Goal: Information Seeking & Learning: Learn about a topic

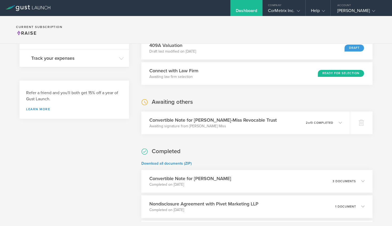
scroll to position [115, 0]
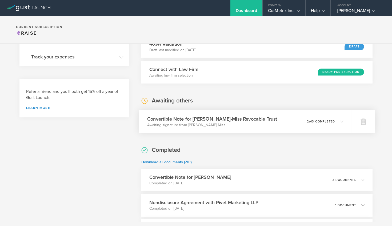
click at [341, 121] on icon at bounding box center [341, 121] width 3 height 3
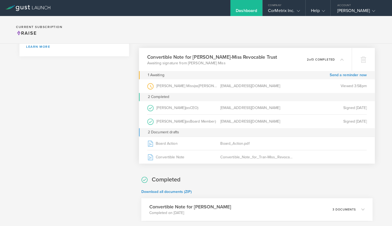
scroll to position [176, 0]
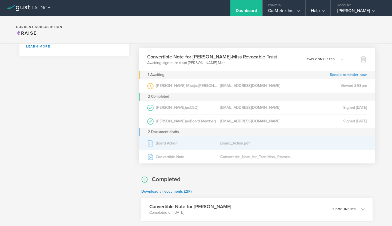
click at [166, 143] on div "Board Action" at bounding box center [183, 142] width 73 height 13
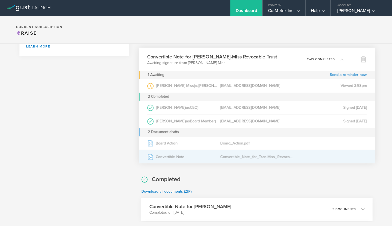
click at [171, 155] on div "Convertible Note" at bounding box center [183, 156] width 73 height 13
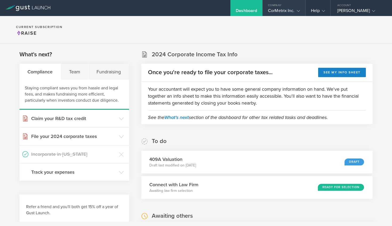
scroll to position [0, 0]
click at [291, 10] on div "CorMetrix Inc." at bounding box center [284, 12] width 32 height 8
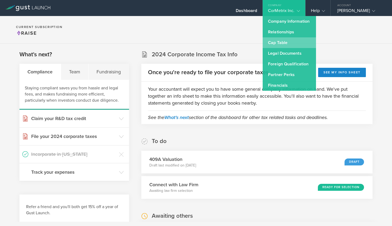
click at [289, 45] on link "Cap Table" at bounding box center [289, 42] width 53 height 11
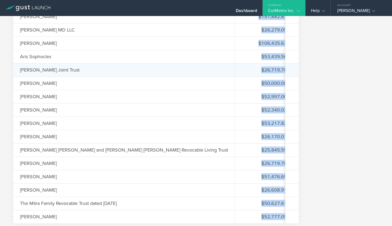
scroll to position [529, 0]
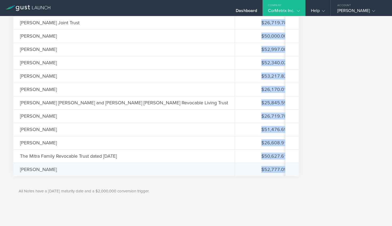
drag, startPoint x: 253, startPoint y: 102, endPoint x: 273, endPoint y: 171, distance: 72.1
click at [273, 171] on div "Outstanding Balance Principal Interest Interest Rate Issuance Date Valuation Ca…" at bounding box center [260, 48] width 50 height 255
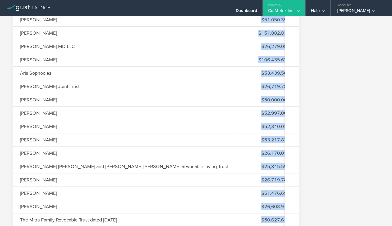
scroll to position [415, 0]
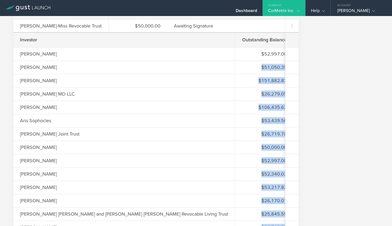
copy div "$50,000 $2,997.00 5% [DATE] $8,000,000 20% $51,050.39 $50,000 $1,050.39 5% [DAT…"
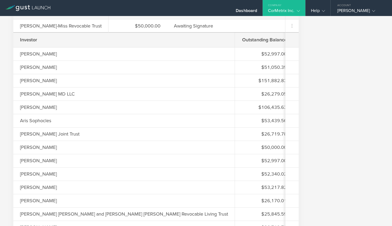
click at [128, 36] on div "Investor" at bounding box center [123, 40] width 221 height 15
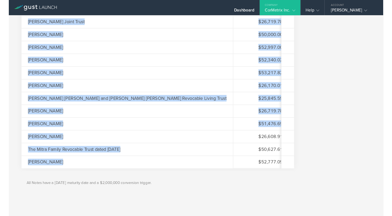
scroll to position [529, 0]
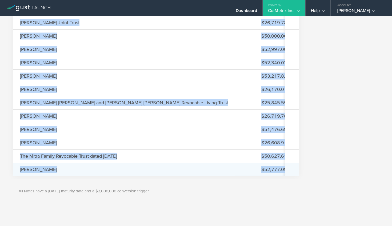
drag, startPoint x: 21, startPoint y: 39, endPoint x: 284, endPoint y: 171, distance: 294.7
click at [284, 171] on div "Investor [PERSON_NAME] [PERSON_NAME] [PERSON_NAME] [PERSON_NAME] MD LLC [PERSON…" at bounding box center [155, 48] width 285 height 255
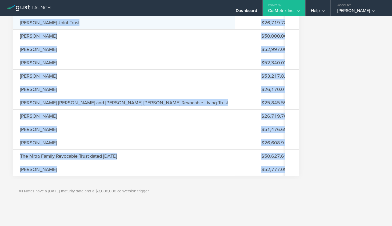
copy div "Investor [PERSON_NAME] [PERSON_NAME] [PERSON_NAME] [PERSON_NAME] MD LLC [PERSON…"
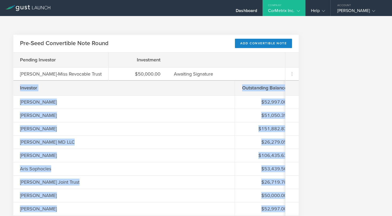
scroll to position [398, 0]
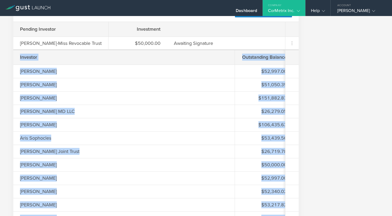
click at [150, 57] on div "Investor" at bounding box center [123, 57] width 221 height 15
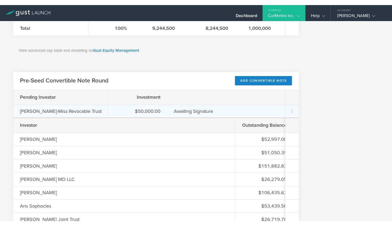
scroll to position [316, 0]
